Goal: Find specific page/section: Find specific page/section

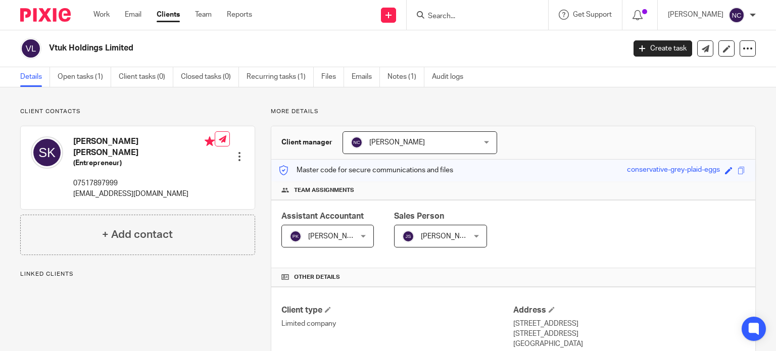
click at [51, 46] on h2 "Vtuk Holdings Limited" at bounding box center [277, 48] width 456 height 11
drag, startPoint x: 458, startPoint y: 11, endPoint x: 458, endPoint y: 17, distance: 6.6
click at [458, 17] on form at bounding box center [481, 15] width 108 height 13
click at [458, 17] on input "Search" at bounding box center [472, 16] width 91 height 9
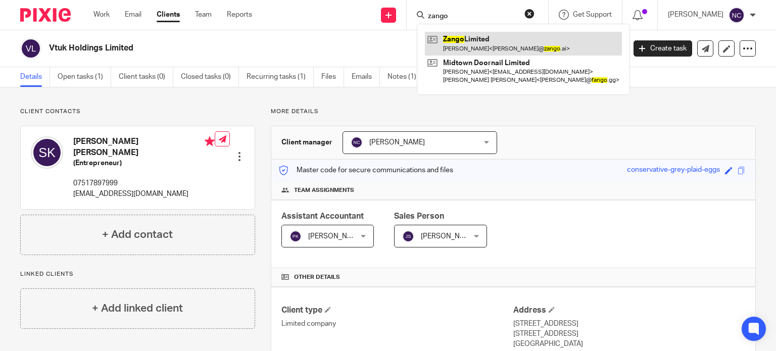
type input "zango"
click at [477, 43] on link at bounding box center [523, 43] width 197 height 23
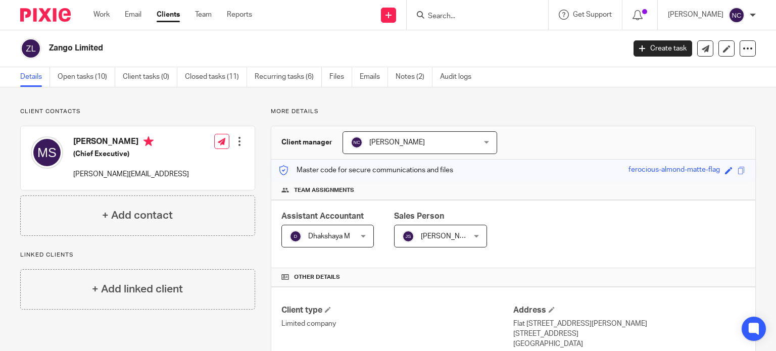
click at [484, 16] on input "Search" at bounding box center [472, 16] width 91 height 9
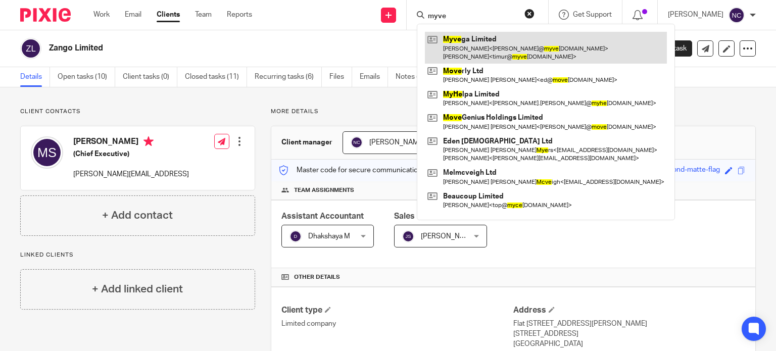
type input "myve"
click at [484, 45] on link at bounding box center [546, 47] width 242 height 31
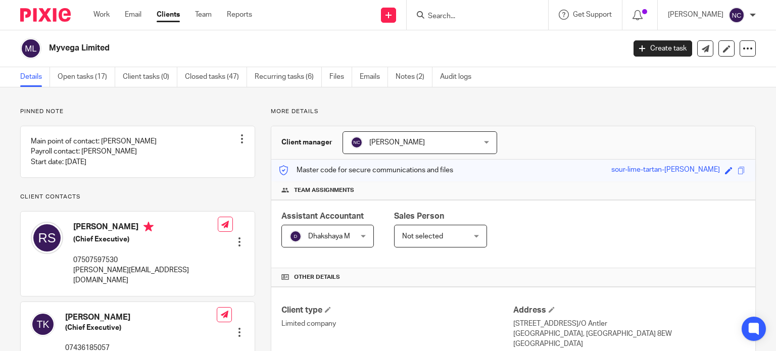
click at [444, 17] on input "Search" at bounding box center [472, 16] width 91 height 9
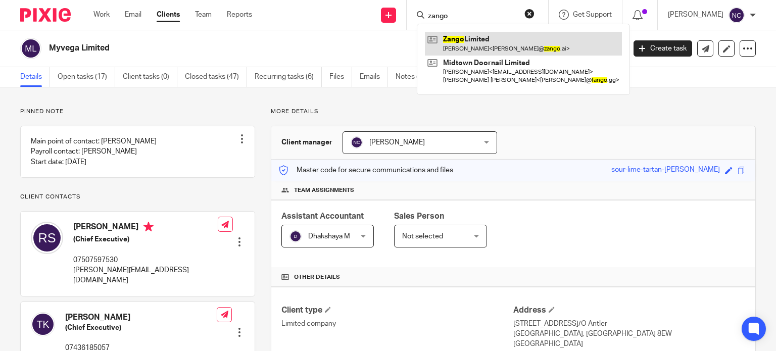
type input "zango"
click at [454, 40] on link at bounding box center [523, 43] width 197 height 23
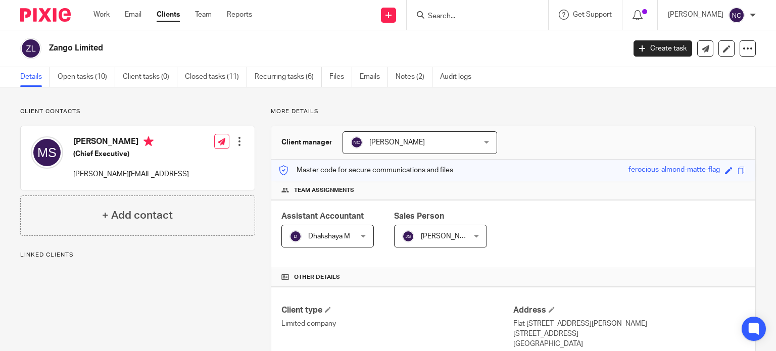
scroll to position [160, 0]
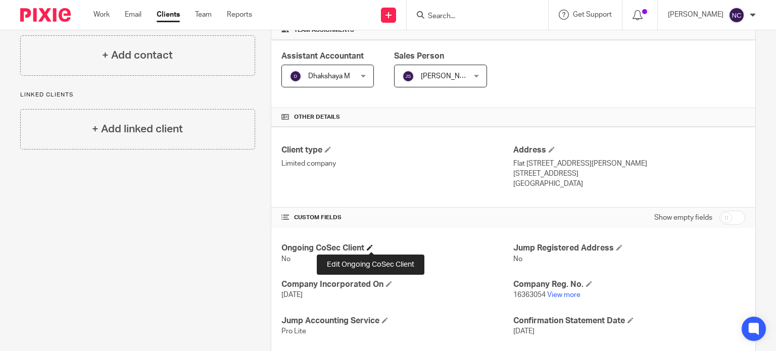
click at [371, 247] on span at bounding box center [370, 247] width 6 height 6
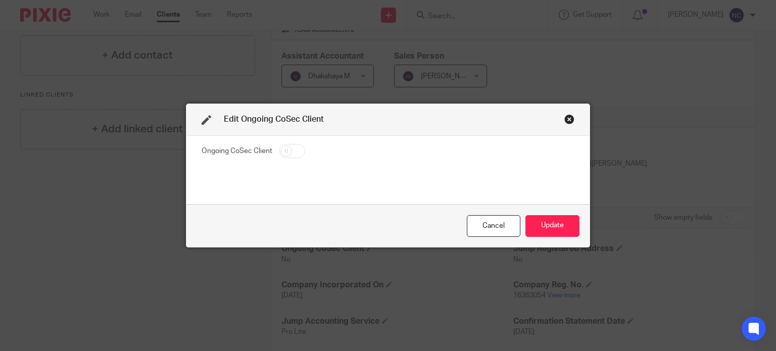
click at [289, 151] on input "checkbox" at bounding box center [292, 151] width 26 height 14
checkbox input "true"
click at [539, 228] on button "Update" at bounding box center [552, 226] width 54 height 22
